Goal: Task Accomplishment & Management: Manage account settings

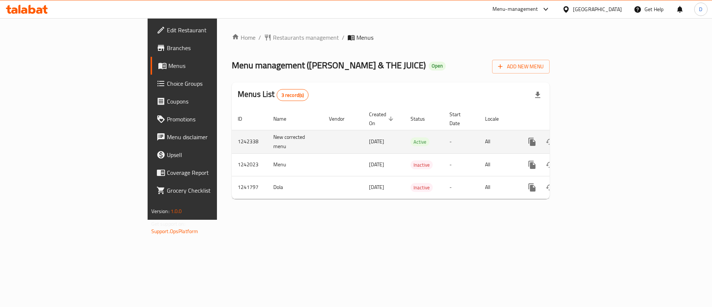
click at [590, 137] on icon "enhanced table" at bounding box center [585, 141] width 9 height 9
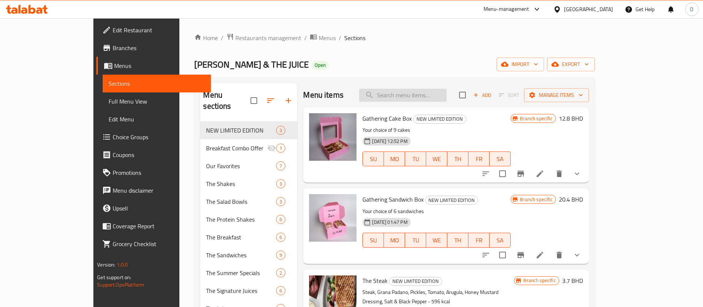
click at [447, 97] on input "search" at bounding box center [402, 95] width 87 height 13
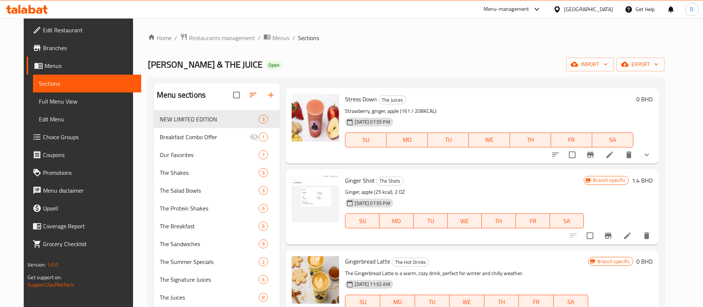
scroll to position [52, 0]
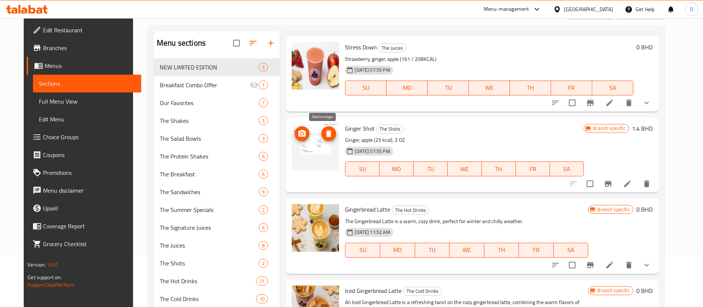
type input "ginger"
click at [327, 138] on button "delete image" at bounding box center [328, 133] width 15 height 15
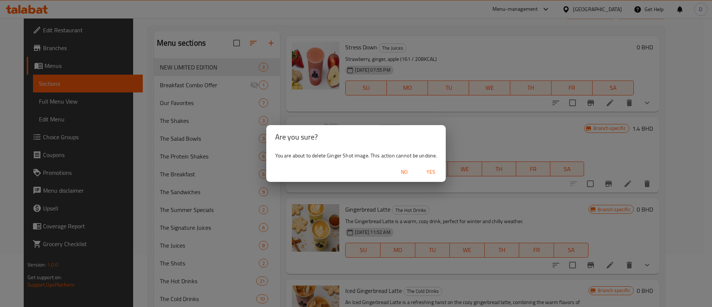
click at [435, 172] on span "Yes" at bounding box center [431, 171] width 18 height 9
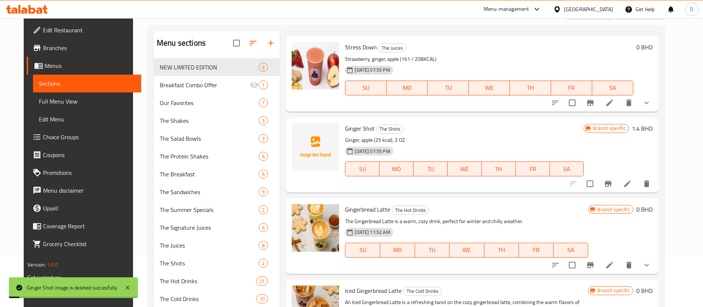
click at [473, 136] on p "Ginger, apple (25 kcal), 2 OZ" at bounding box center [464, 139] width 239 height 9
click at [631, 181] on icon at bounding box center [627, 183] width 7 height 7
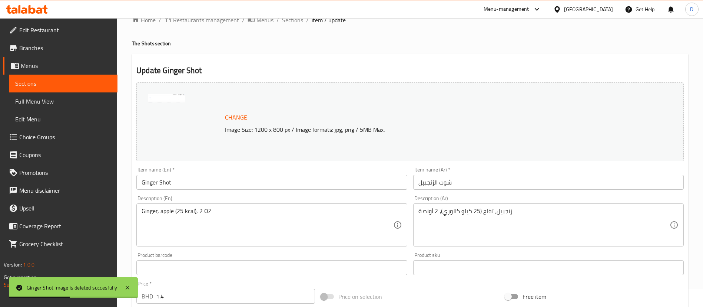
scroll to position [17, 0]
click at [246, 117] on span "Change" at bounding box center [236, 117] width 22 height 11
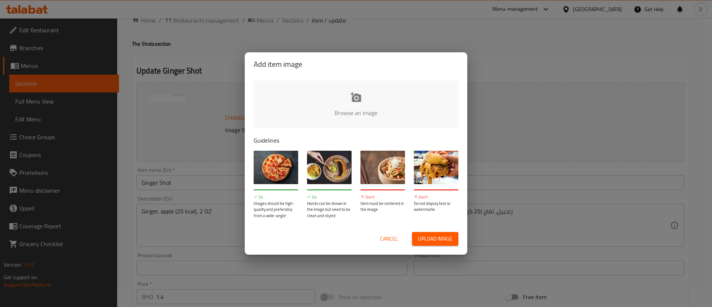
click at [351, 100] on input "file" at bounding box center [607, 114] width 706 height 69
click at [341, 89] on input "file" at bounding box center [607, 114] width 706 height 69
click at [395, 245] on button "Cancel" at bounding box center [389, 239] width 24 height 14
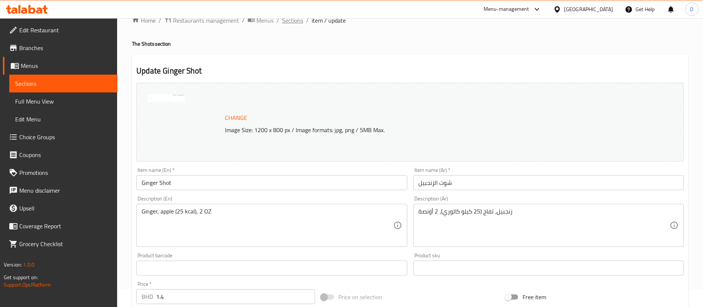
click at [297, 23] on span "Sections" at bounding box center [292, 20] width 21 height 9
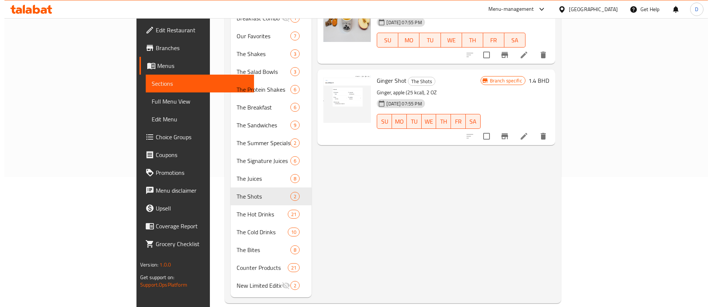
scroll to position [129, 0]
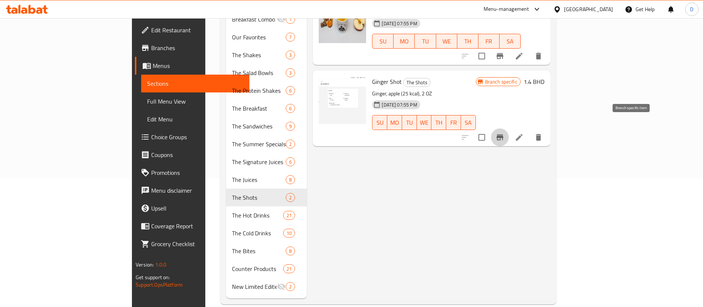
click at [509, 131] on button "Branch-specific-item" at bounding box center [500, 137] width 18 height 18
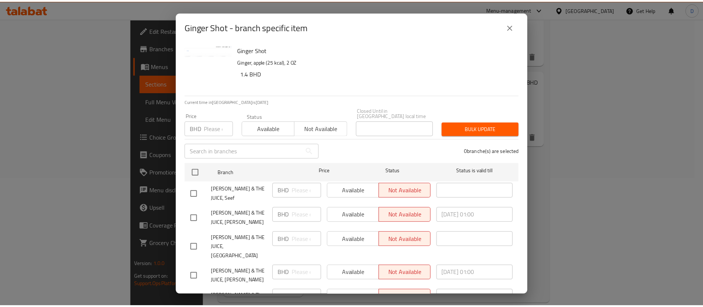
scroll to position [36, 0]
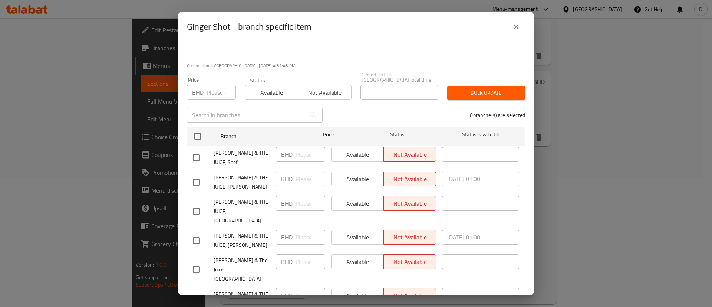
click at [519, 27] on icon "close" at bounding box center [515, 26] width 9 height 9
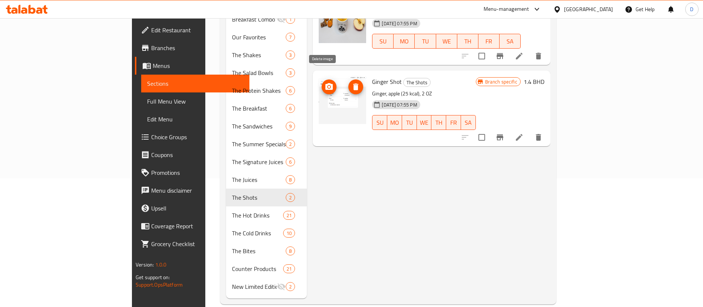
click at [332, 76] on img at bounding box center [342, 99] width 47 height 47
click at [351, 82] on icon "delete image" at bounding box center [355, 86] width 9 height 9
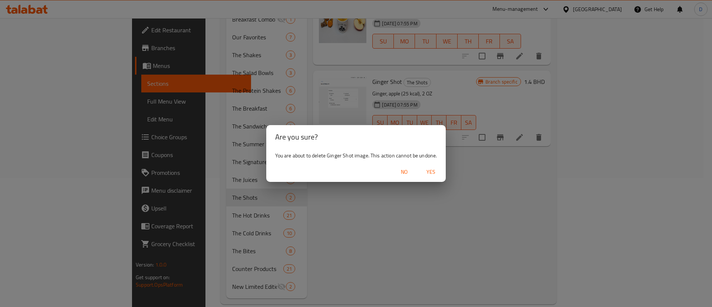
click at [435, 166] on button "Yes" at bounding box center [431, 172] width 24 height 14
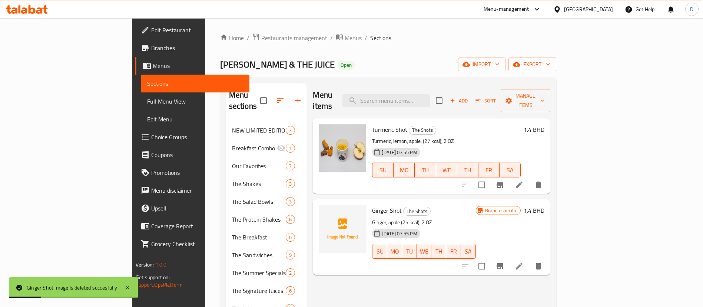
scroll to position [32, 0]
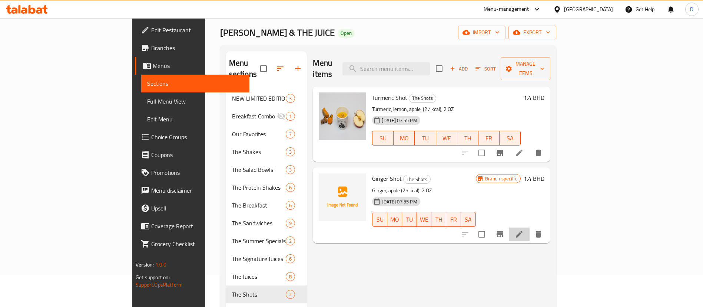
click at [530, 227] on li at bounding box center [519, 233] width 21 height 13
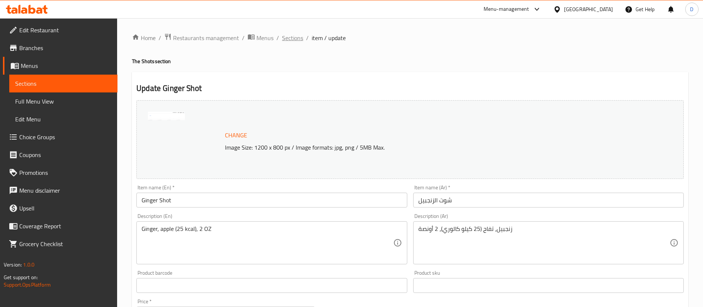
click at [290, 36] on span "Sections" at bounding box center [292, 37] width 21 height 9
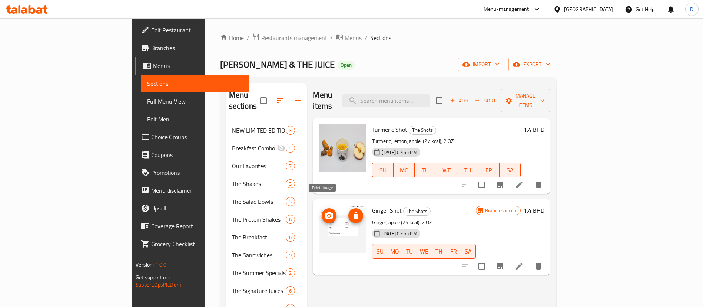
click at [351, 211] on icon "delete image" at bounding box center [355, 215] width 9 height 9
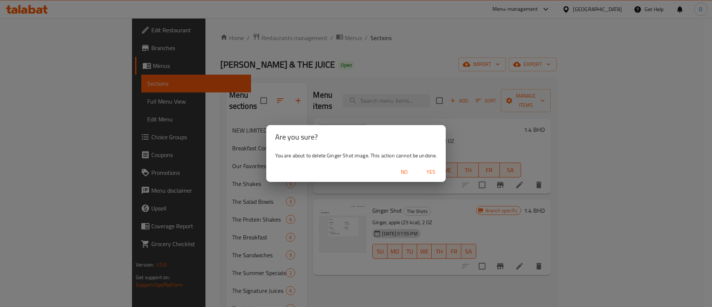
drag, startPoint x: 428, startPoint y: 170, endPoint x: 376, endPoint y: 181, distance: 53.0
click at [376, 181] on div "No Yes" at bounding box center [356, 172] width 180 height 20
click at [405, 172] on span "No" at bounding box center [404, 171] width 18 height 9
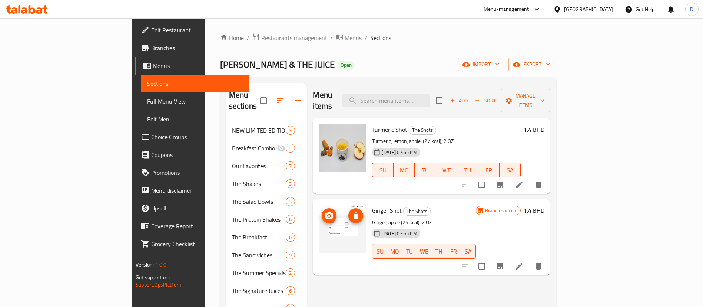
click at [325, 211] on icon "upload picture" at bounding box center [329, 215] width 9 height 9
click at [325, 212] on icon "upload picture" at bounding box center [328, 215] width 7 height 7
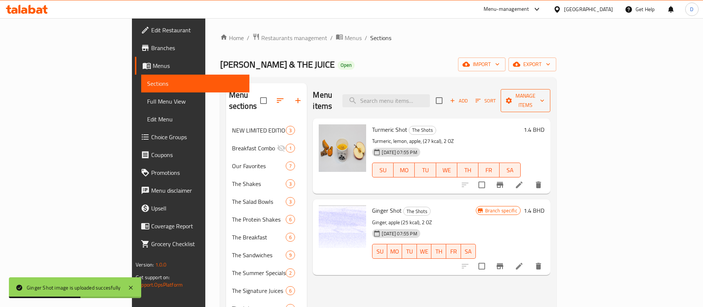
click at [544, 92] on span "Manage items" at bounding box center [526, 100] width 38 height 19
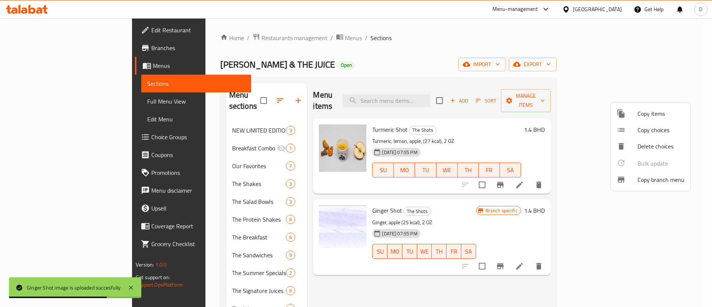
click at [652, 117] on span "Copy items" at bounding box center [660, 113] width 47 height 9
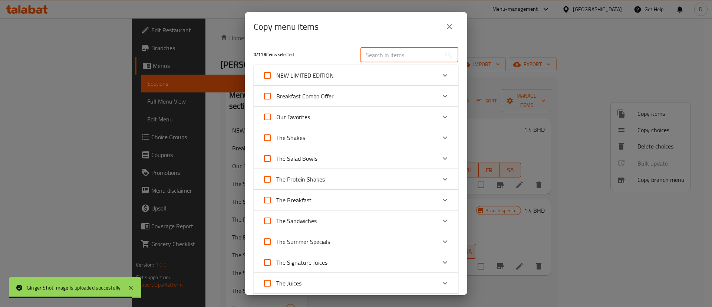
click at [385, 51] on input "text" at bounding box center [400, 54] width 81 height 15
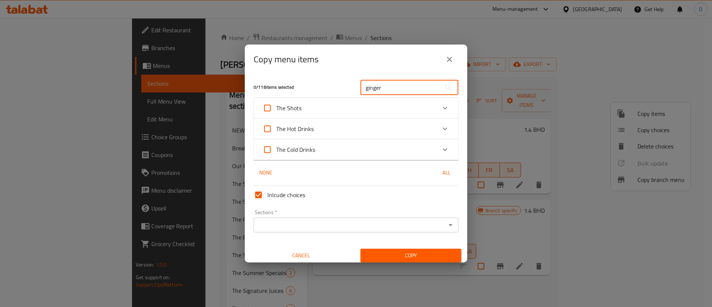
type input "ginger"
click at [436, 106] on div "Expand" at bounding box center [445, 108] width 18 height 18
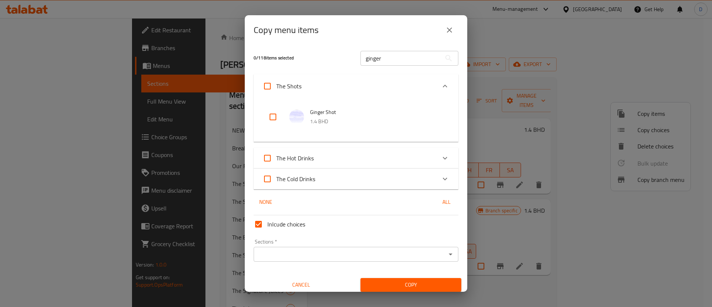
click at [272, 119] on input "checkbox" at bounding box center [273, 117] width 18 height 18
checkbox input "true"
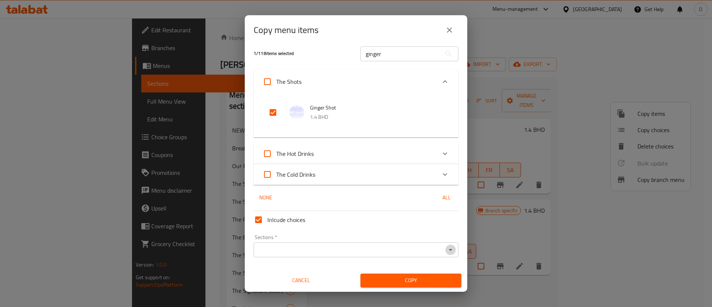
click at [446, 245] on icon "Open" at bounding box center [450, 249] width 9 height 9
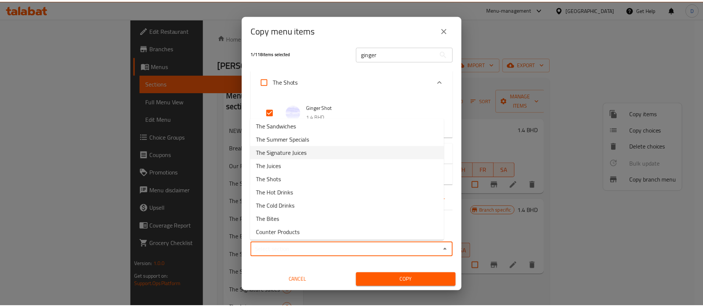
scroll to position [96, 0]
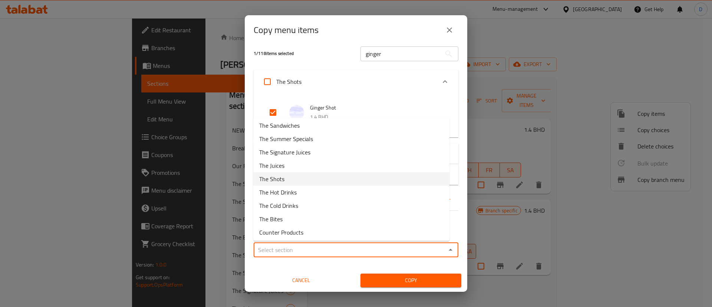
click at [311, 181] on li "The Shots" at bounding box center [351, 178] width 196 height 13
type input "The Shots"
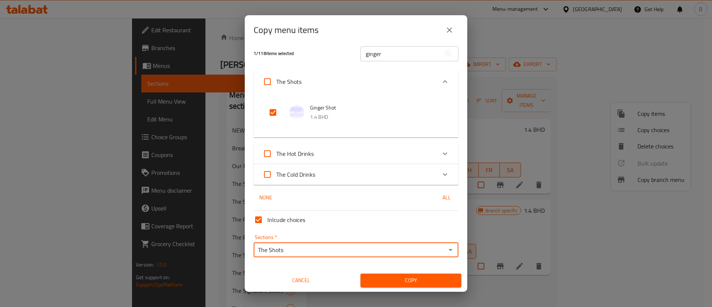
click at [385, 279] on span "Copy" at bounding box center [410, 279] width 89 height 9
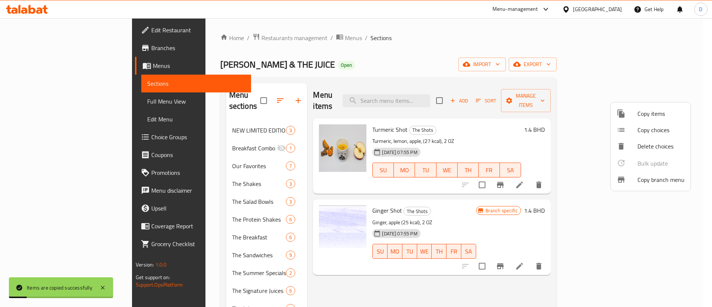
click at [516, 102] on div at bounding box center [356, 153] width 712 height 307
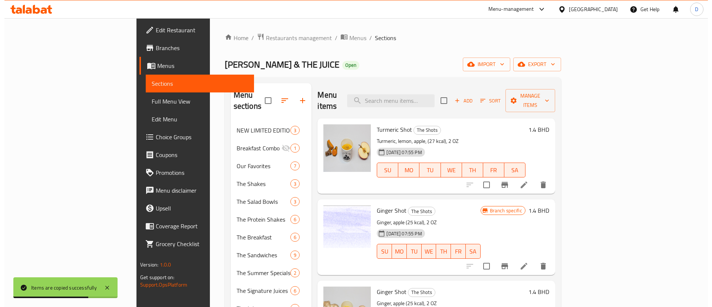
scroll to position [130, 0]
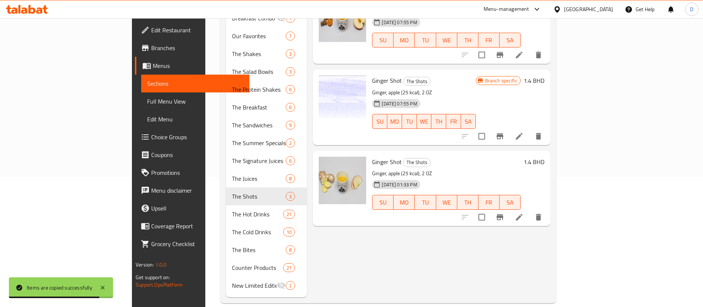
click at [504, 132] on icon "Branch-specific-item" at bounding box center [500, 136] width 9 height 9
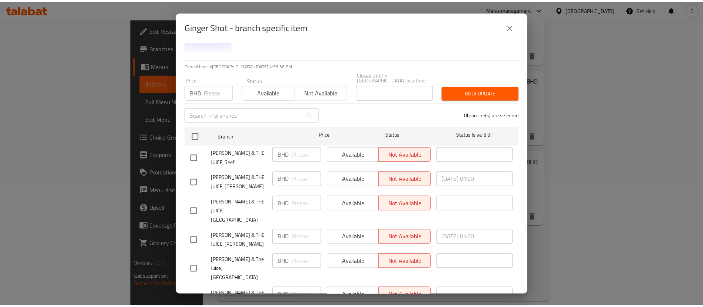
scroll to position [0, 0]
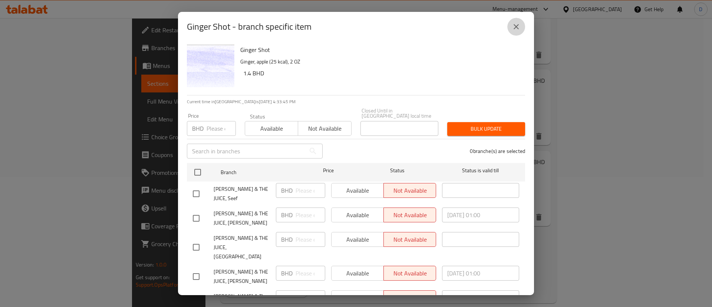
click at [517, 29] on icon "close" at bounding box center [515, 26] width 9 height 9
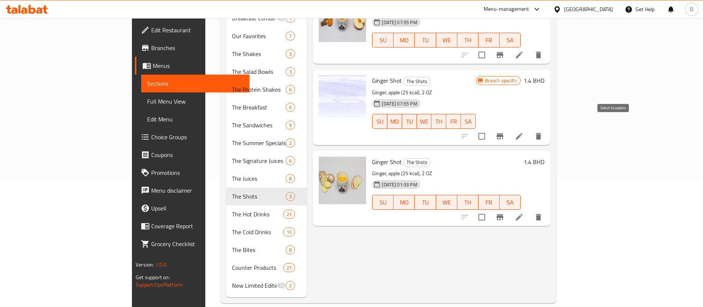
click at [490, 128] on input "checkbox" at bounding box center [482, 136] width 16 height 16
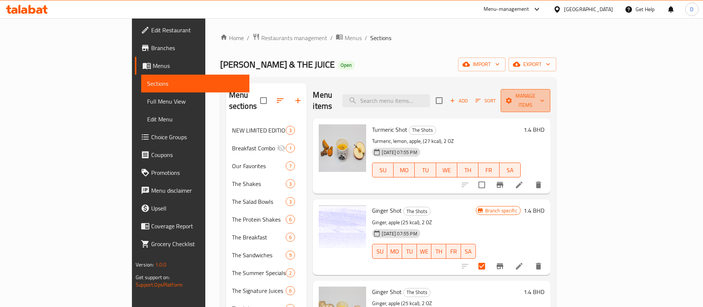
click at [544, 99] on span "Manage items" at bounding box center [526, 100] width 38 height 19
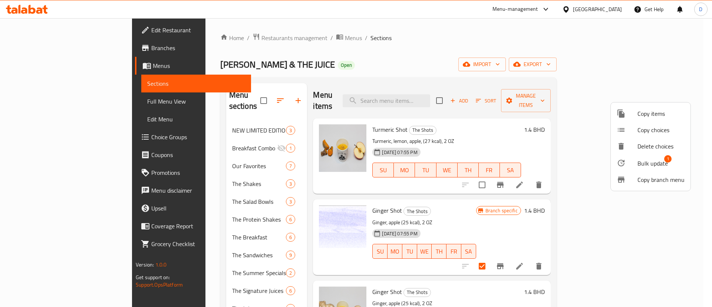
click at [637, 162] on div at bounding box center [626, 162] width 21 height 9
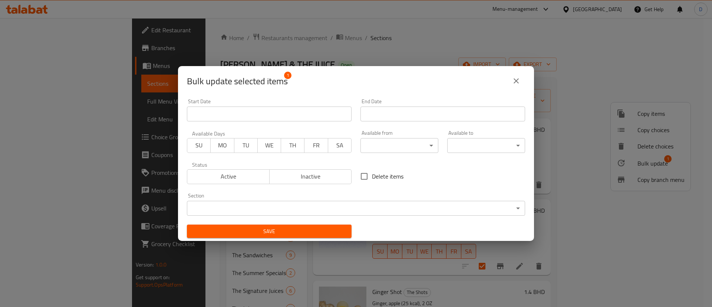
click at [325, 181] on span "Inactive" at bounding box center [310, 176] width 76 height 11
click at [317, 229] on span "Save" at bounding box center [269, 230] width 153 height 9
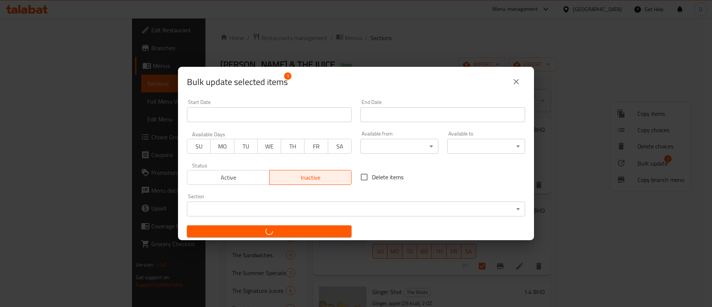
checkbox input "false"
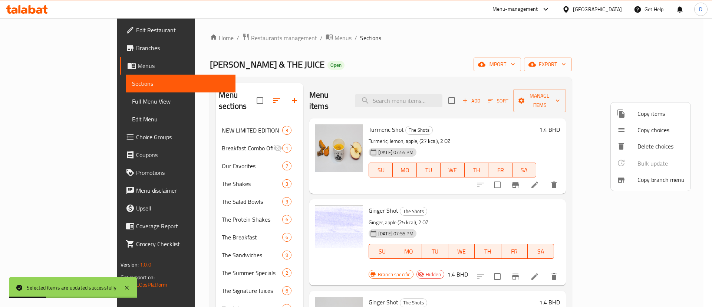
click at [510, 87] on div at bounding box center [356, 153] width 712 height 307
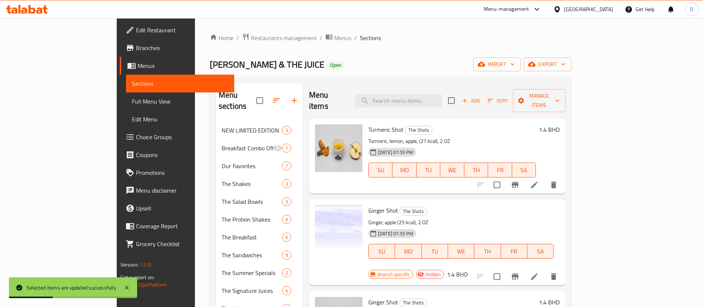
scroll to position [130, 0]
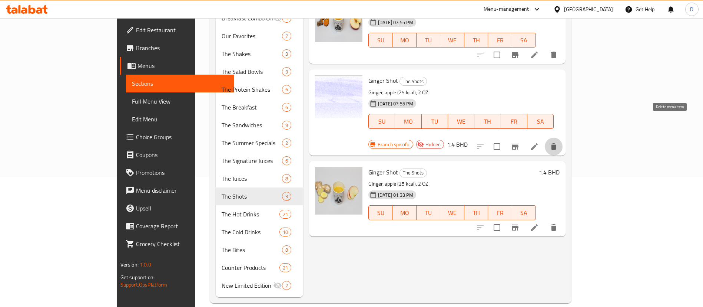
click at [563, 138] on button "delete" at bounding box center [554, 147] width 18 height 18
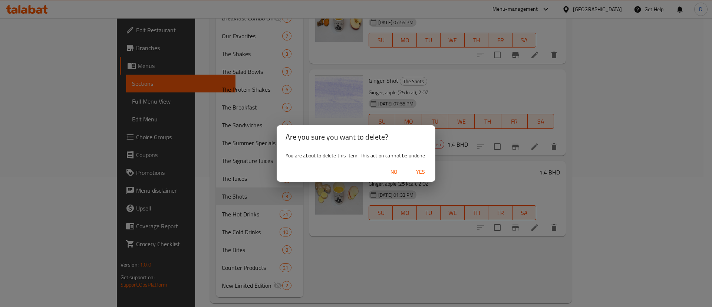
click at [417, 170] on span "Yes" at bounding box center [420, 171] width 18 height 9
